Goal: Information Seeking & Learning: Find specific fact

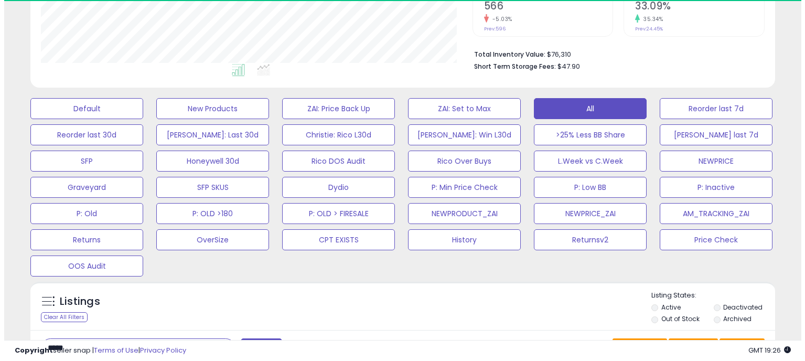
scroll to position [356, 0]
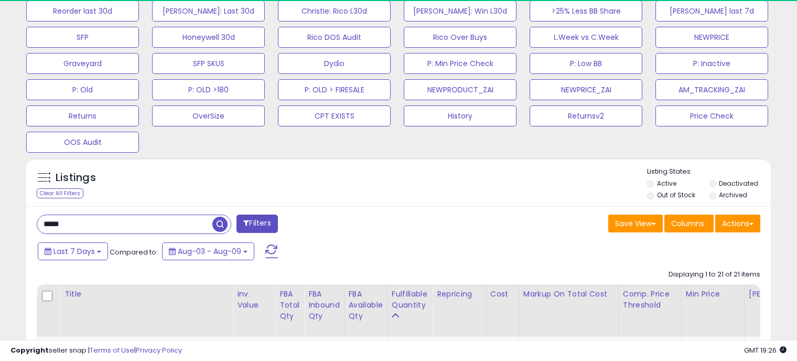
drag, startPoint x: 79, startPoint y: 219, endPoint x: 10, endPoint y: 221, distance: 68.2
type input "********"
click at [218, 223] on span "button" at bounding box center [219, 224] width 15 height 15
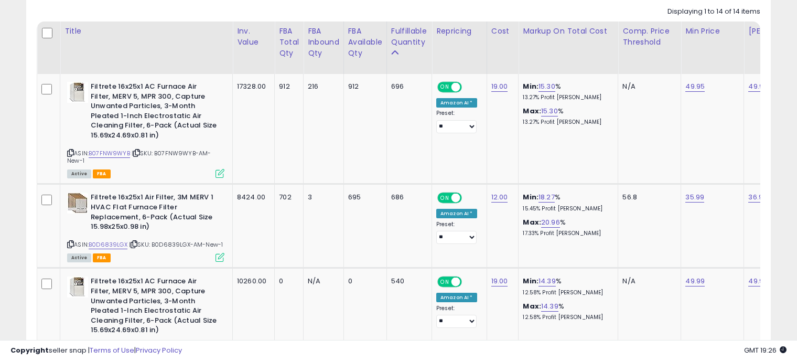
scroll to position [0, 253]
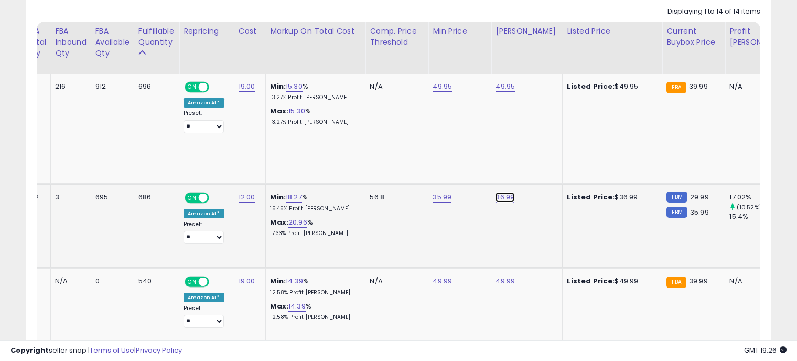
click at [507, 92] on link "36.99" at bounding box center [504, 86] width 19 height 10
drag, startPoint x: 465, startPoint y: 173, endPoint x: 403, endPoint y: 173, distance: 62.4
type input "*****"
click at [535, 169] on icon "submit" at bounding box center [532, 170] width 6 height 6
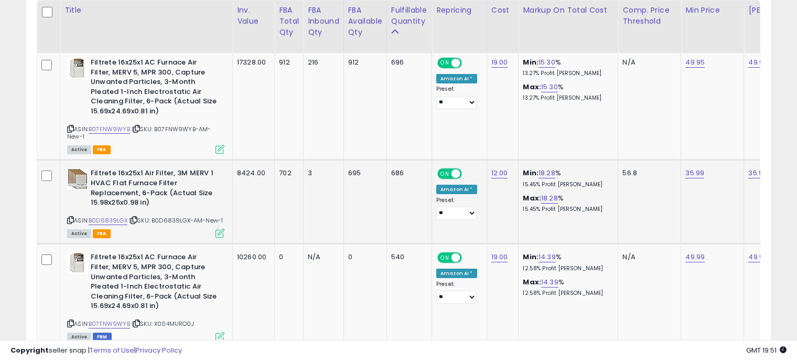
scroll to position [640, 0]
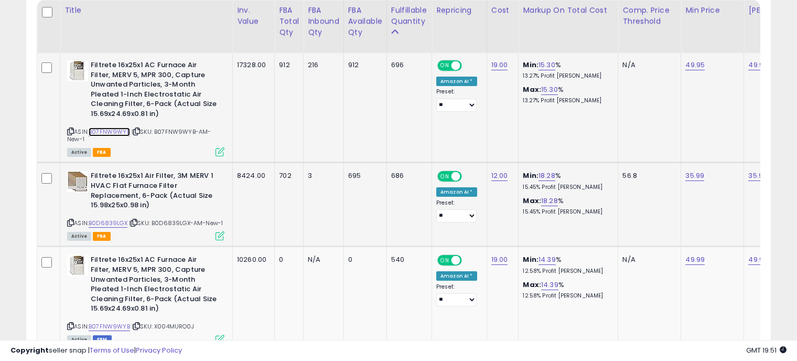
click at [110, 131] on link "B07FNW9WYB" at bounding box center [109, 131] width 41 height 9
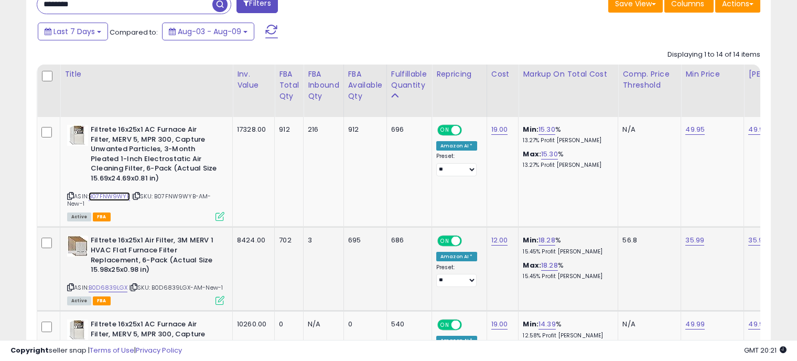
scroll to position [573, 0]
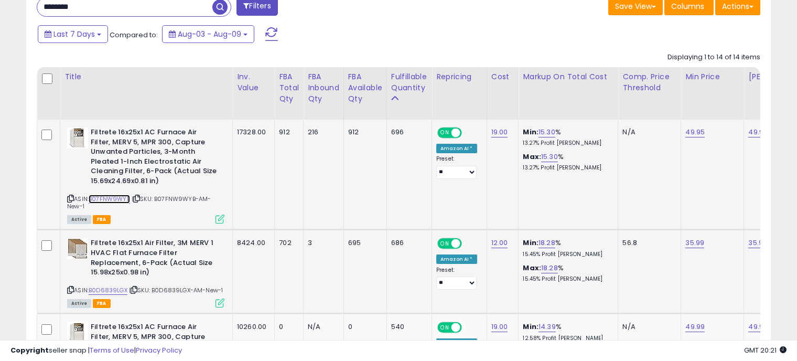
click at [99, 197] on link "B07FNW9WYB" at bounding box center [109, 199] width 41 height 9
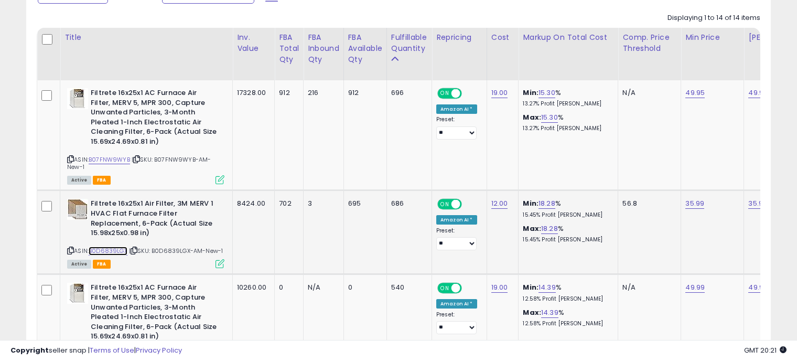
click at [111, 249] on link "B0D6839LGX" at bounding box center [108, 250] width 39 height 9
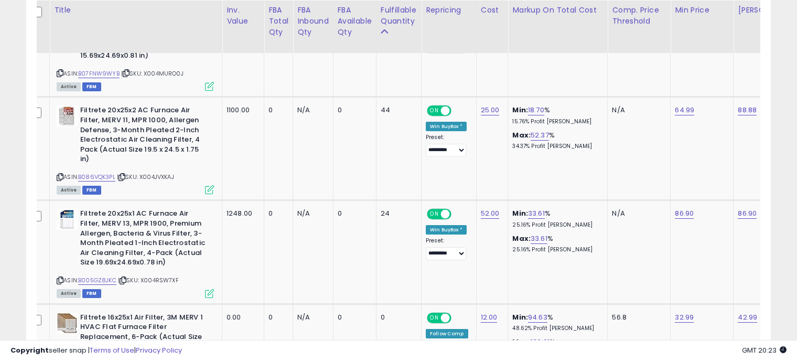
scroll to position [0, 0]
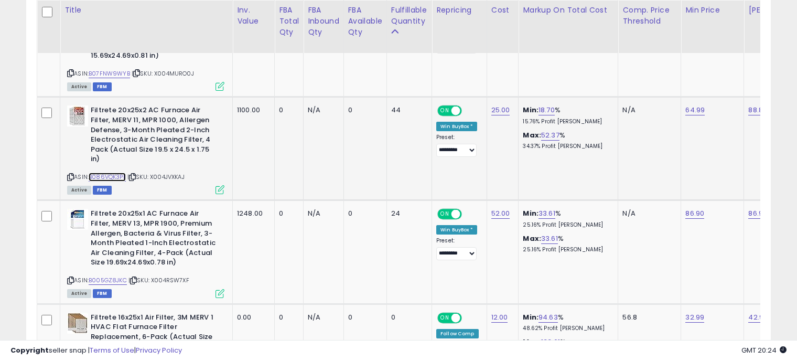
click at [117, 175] on link "B086VQK3PL" at bounding box center [107, 177] width 37 height 9
